Goal: Navigation & Orientation: Find specific page/section

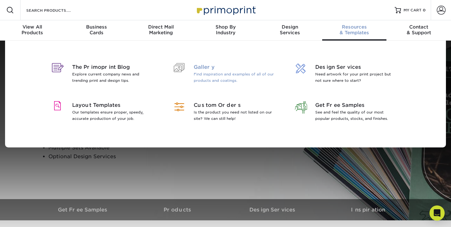
click at [268, 78] on p "Find inspiration and examples of all of our products and coatings." at bounding box center [235, 77] width 82 height 13
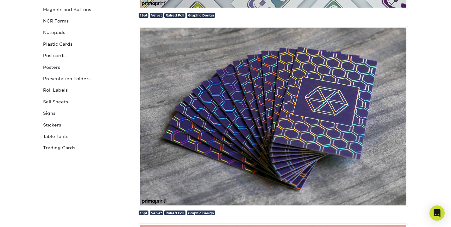
scroll to position [262, 0]
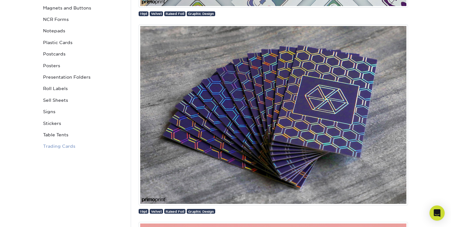
click at [51, 144] on link "Trading Cards" at bounding box center [84, 145] width 86 height 11
